Goal: Information Seeking & Learning: Learn about a topic

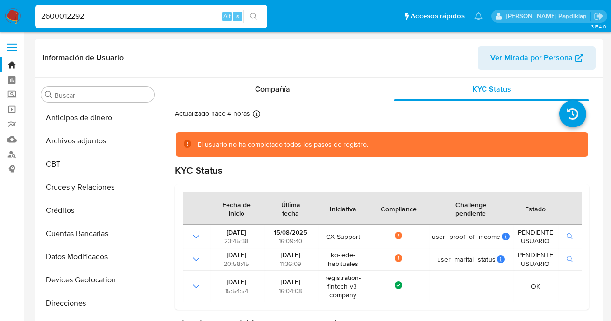
select select "10"
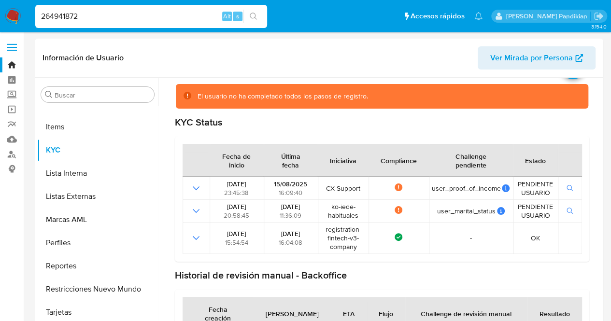
type input "264941872"
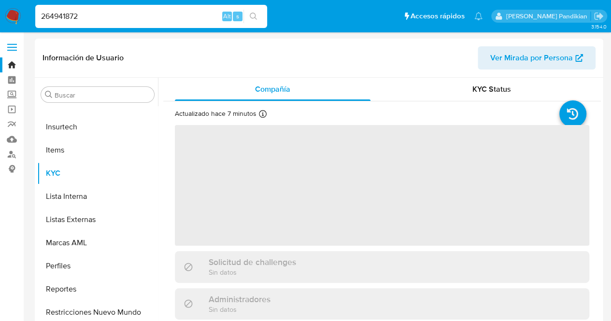
scroll to position [431, 0]
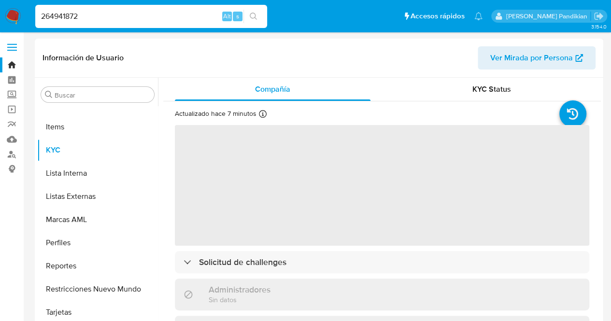
click at [497, 80] on div "KYC Status" at bounding box center [492, 89] width 196 height 23
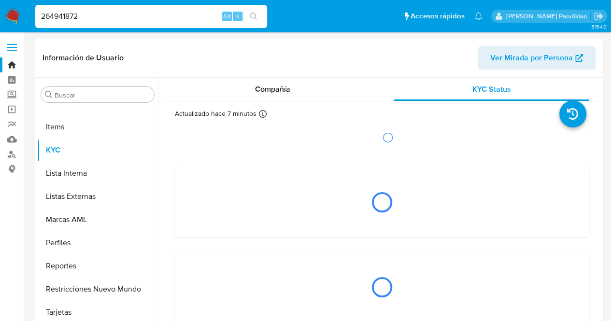
select select "10"
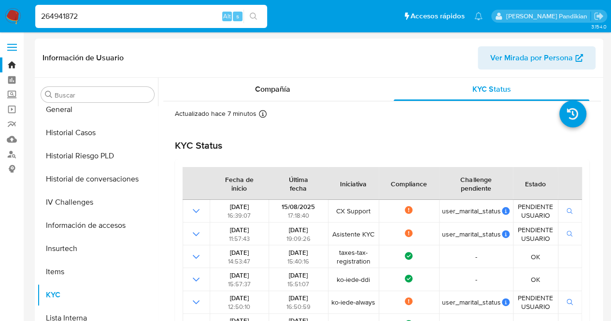
scroll to position [190, 0]
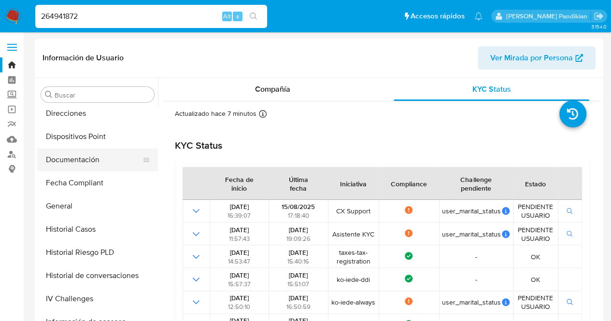
click at [84, 164] on button "Documentación" at bounding box center [93, 159] width 113 height 23
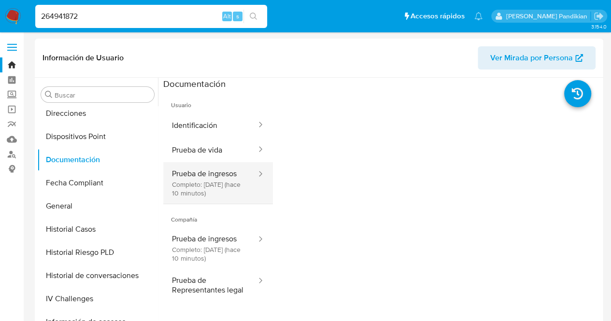
click at [214, 200] on button "Prueba de ingresos Completo: [DATE] (hace 10 minutos)" at bounding box center [210, 183] width 94 height 42
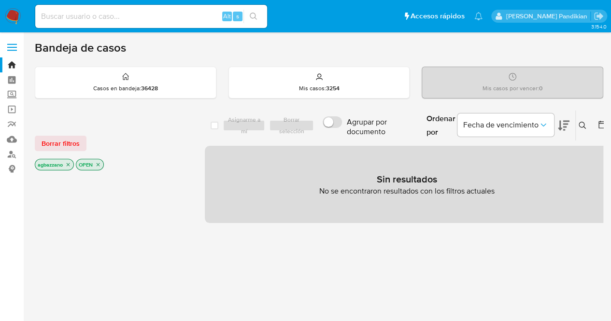
click at [113, 21] on input at bounding box center [151, 16] width 232 height 13
paste input "2048509775"
type input "2048509775"
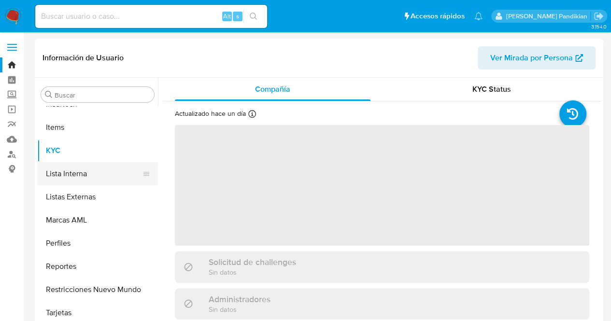
scroll to position [431, 0]
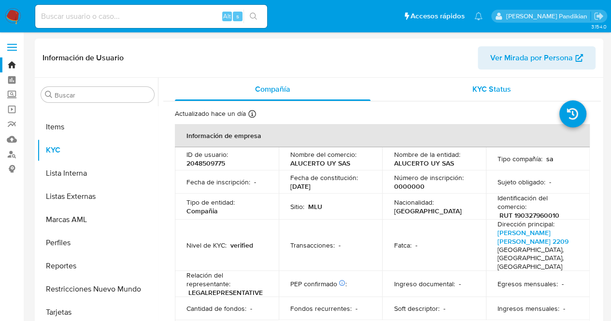
click at [469, 98] on div "KYC Status" at bounding box center [492, 89] width 196 height 23
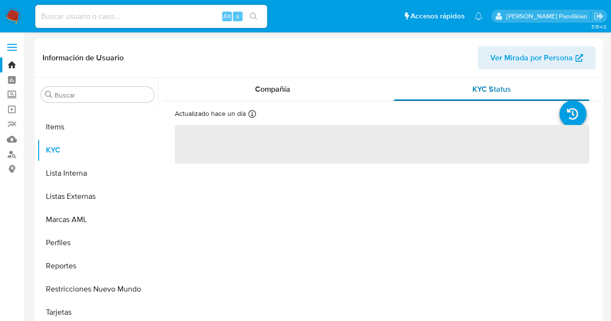
select select "10"
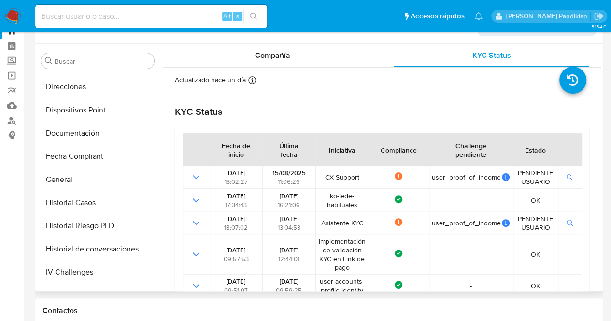
scroll to position [170, 0]
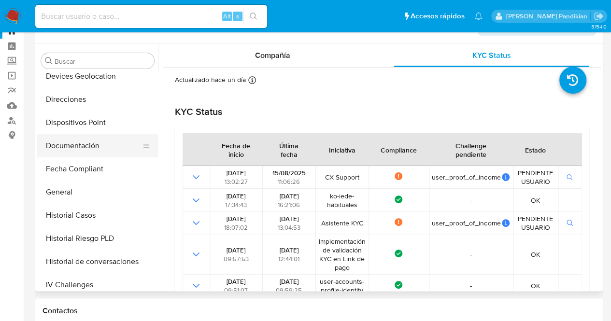
click at [96, 154] on button "Documentación" at bounding box center [93, 145] width 113 height 23
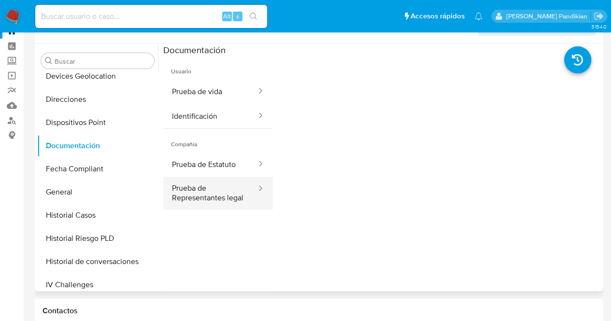
click at [220, 210] on button "Prueba de Representantes legal" at bounding box center [210, 193] width 94 height 33
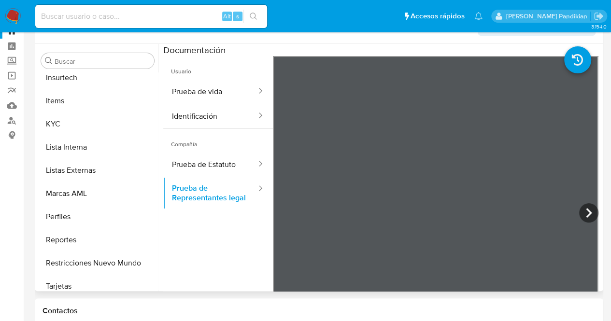
scroll to position [431, 0]
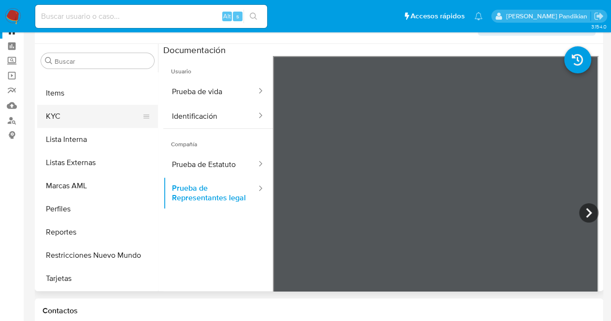
click at [84, 119] on button "KYC" at bounding box center [93, 116] width 113 height 23
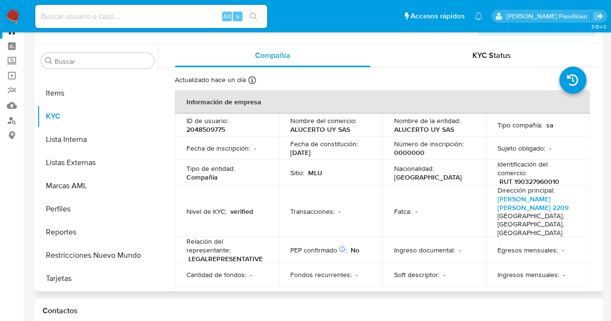
click at [459, 166] on td "Nacionalidad : Uruguay" at bounding box center [434, 173] width 104 height 26
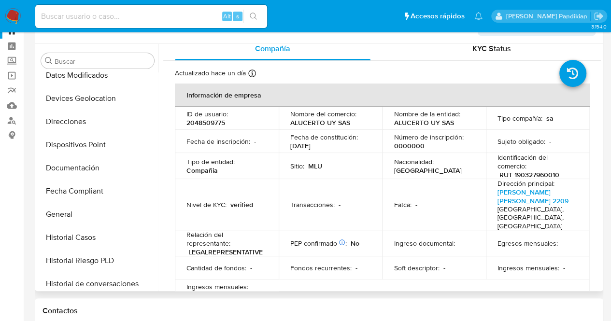
scroll to position [141, 0]
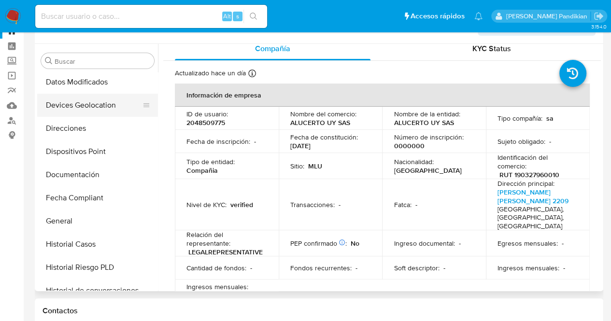
click at [88, 115] on button "Devices Geolocation" at bounding box center [93, 105] width 113 height 23
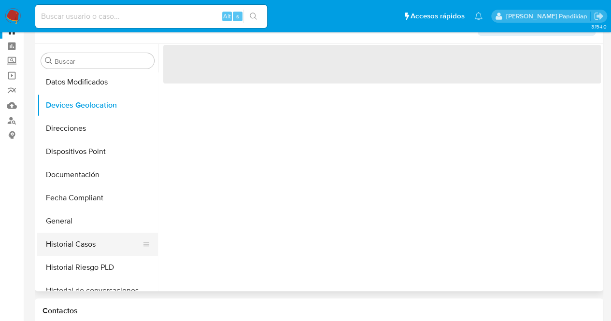
scroll to position [0, 0]
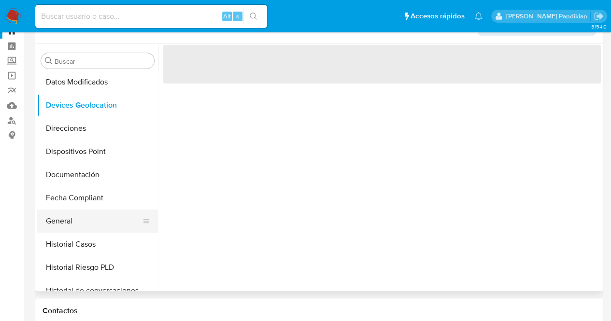
click at [91, 214] on button "General" at bounding box center [93, 221] width 113 height 23
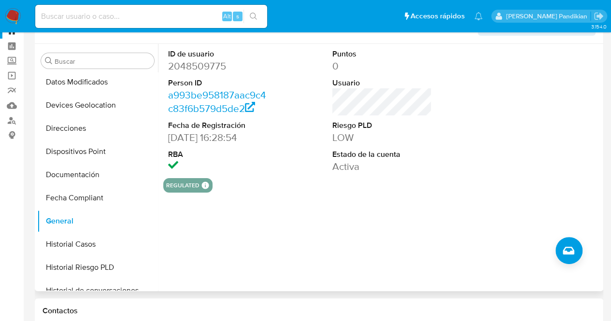
scroll to position [431, 0]
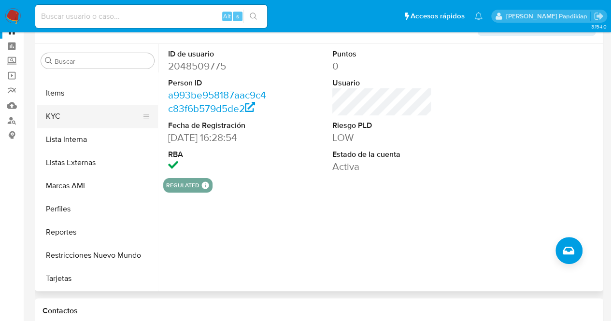
click at [96, 120] on button "KYC" at bounding box center [93, 116] width 113 height 23
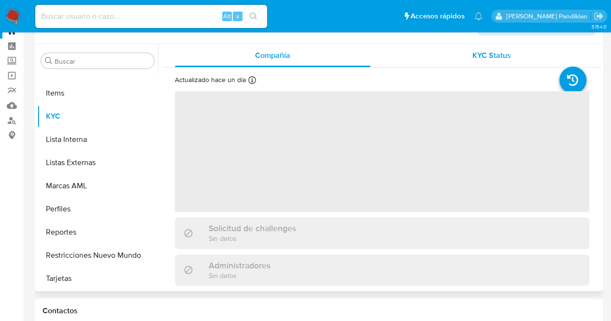
click at [480, 46] on div "KYC Status" at bounding box center [492, 55] width 196 height 23
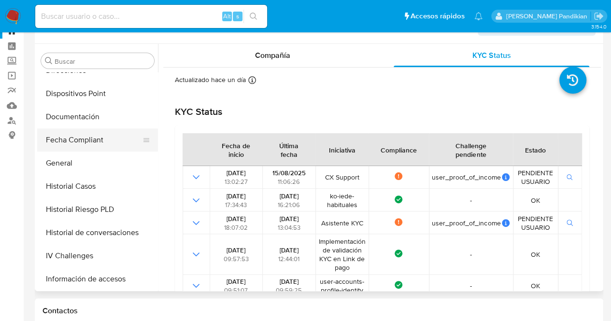
scroll to position [198, 0]
click at [138, 150] on button "Fecha Compliant" at bounding box center [93, 140] width 113 height 23
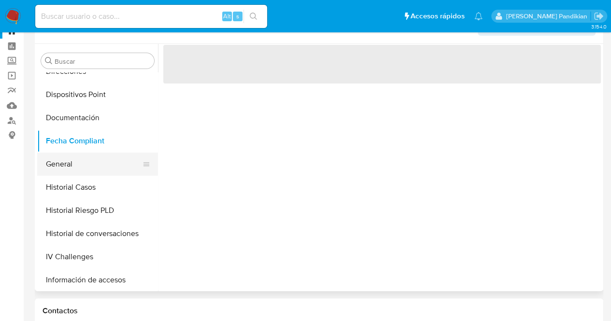
click at [113, 164] on button "General" at bounding box center [93, 164] width 113 height 23
